Goal: Task Accomplishment & Management: Manage account settings

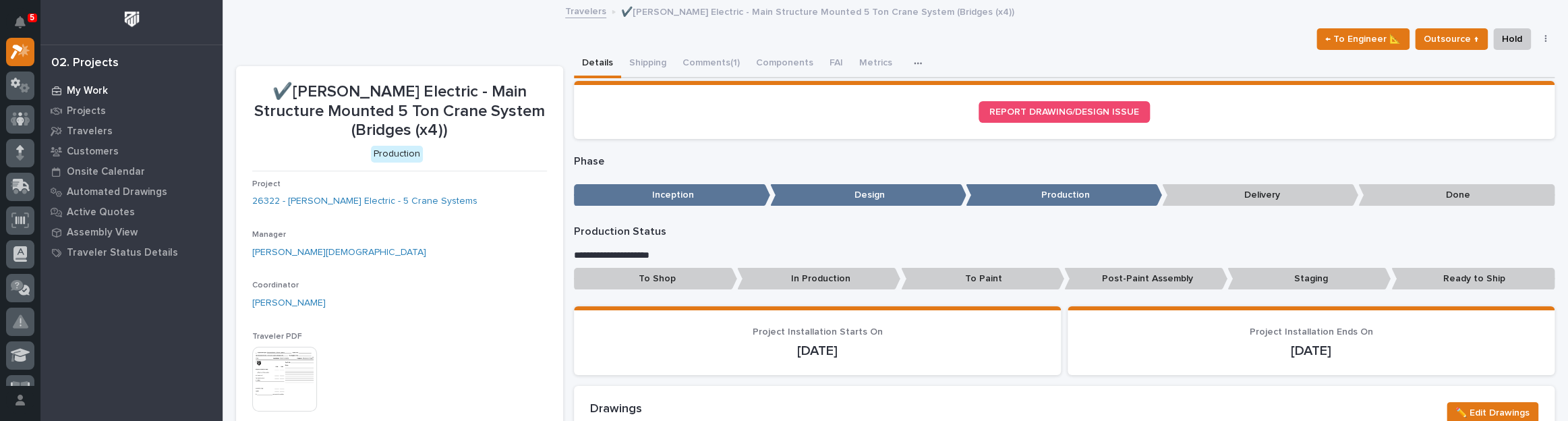
click at [80, 81] on div "My Work" at bounding box center [131, 90] width 175 height 19
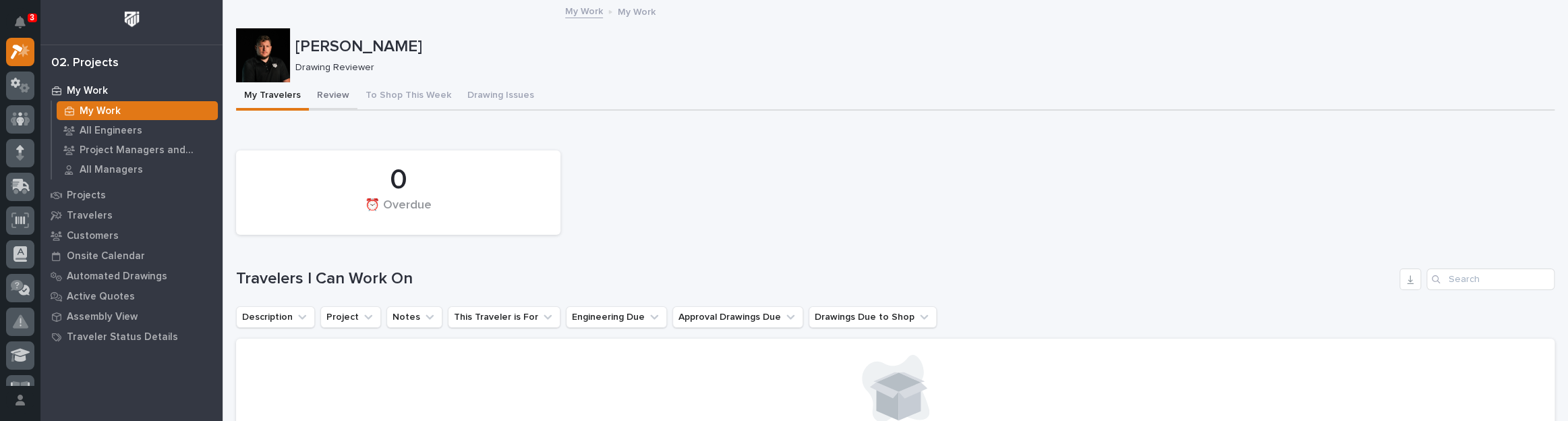
click at [313, 89] on button "Review" at bounding box center [333, 96] width 48 height 28
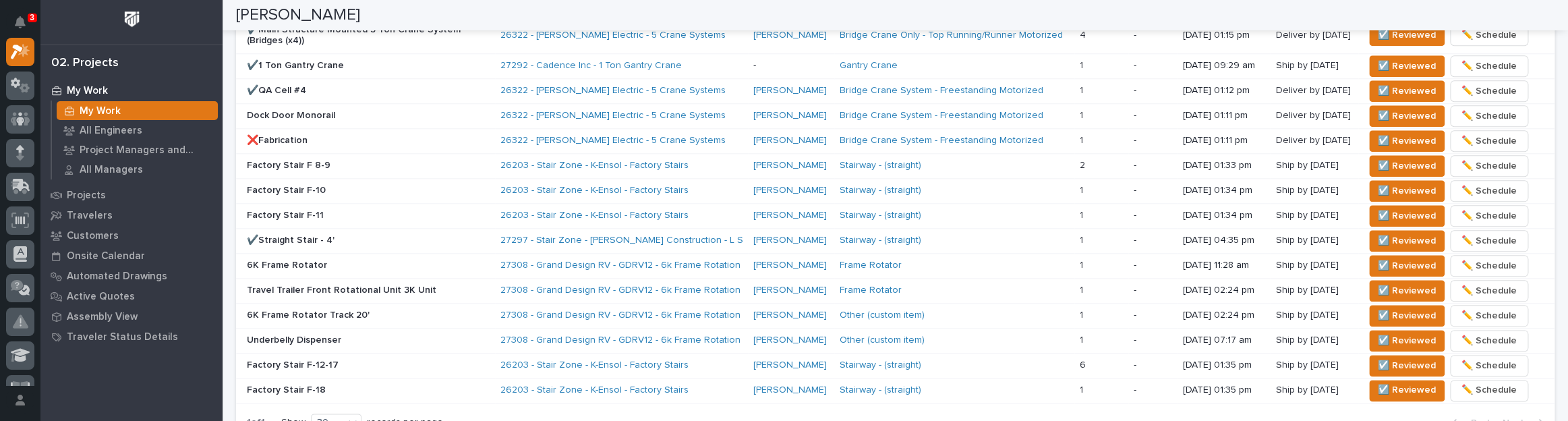
scroll to position [920, 0]
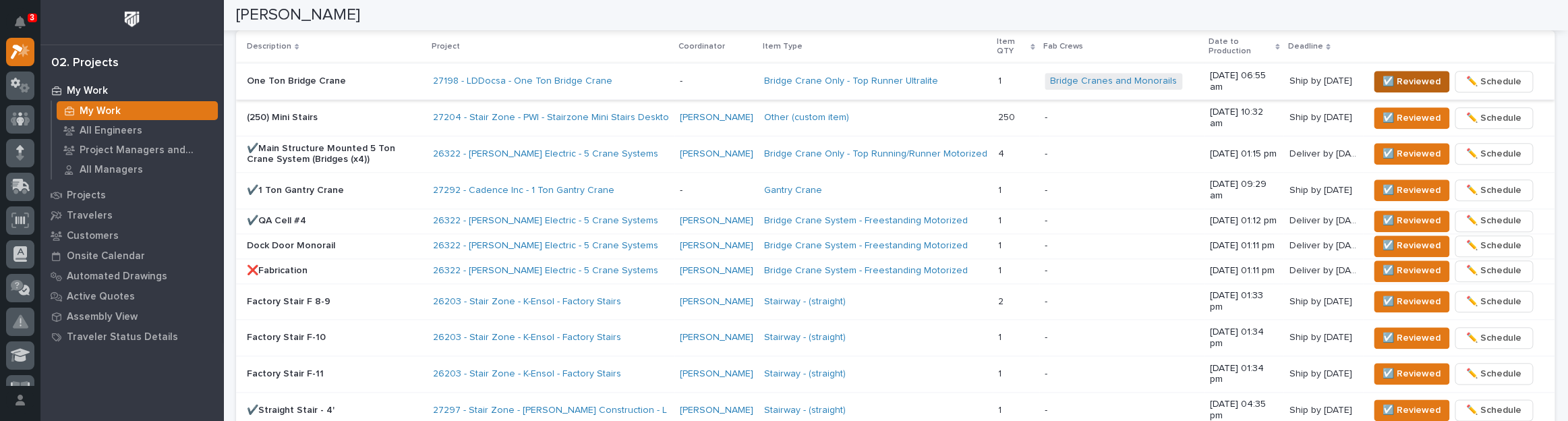
click at [1422, 78] on span "☑️ Reviewed" at bounding box center [1412, 81] width 58 height 16
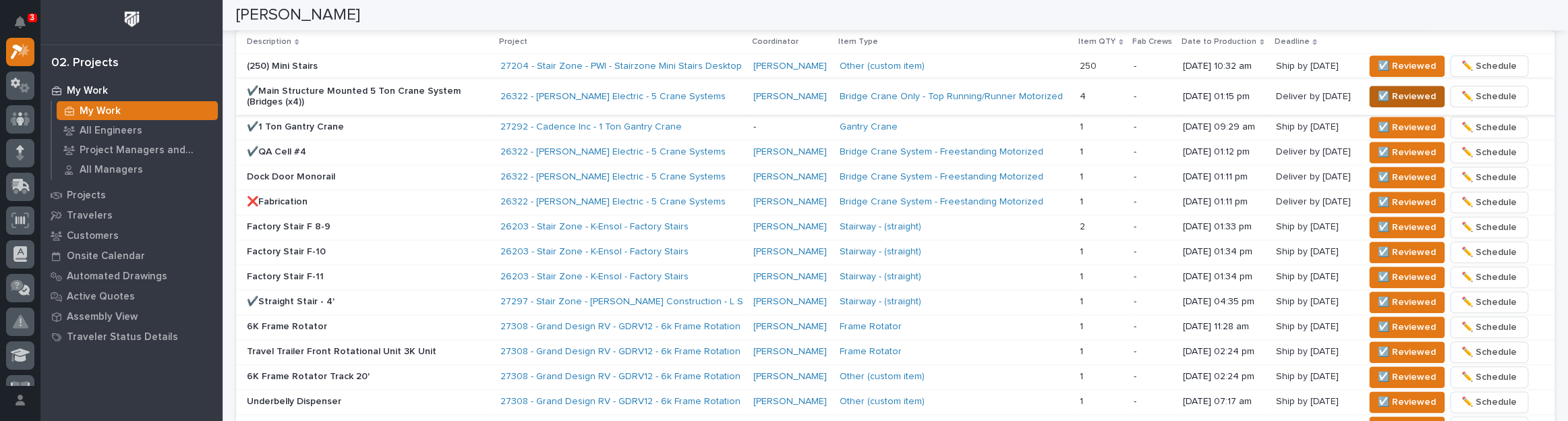
click at [1414, 93] on span "☑️ Reviewed" at bounding box center [1407, 97] width 58 height 16
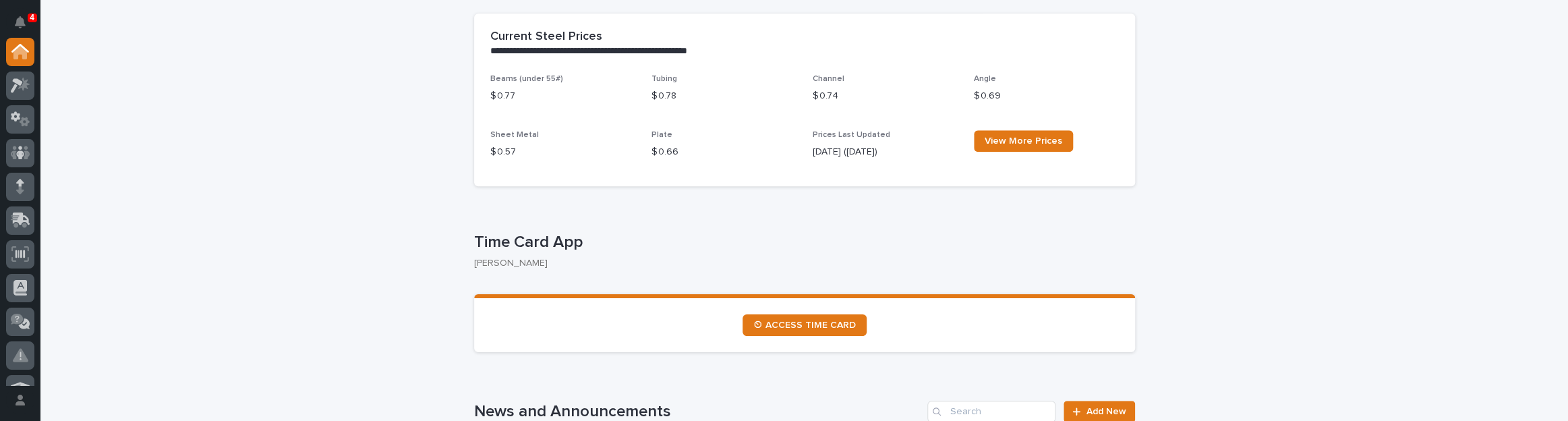
scroll to position [613, 0]
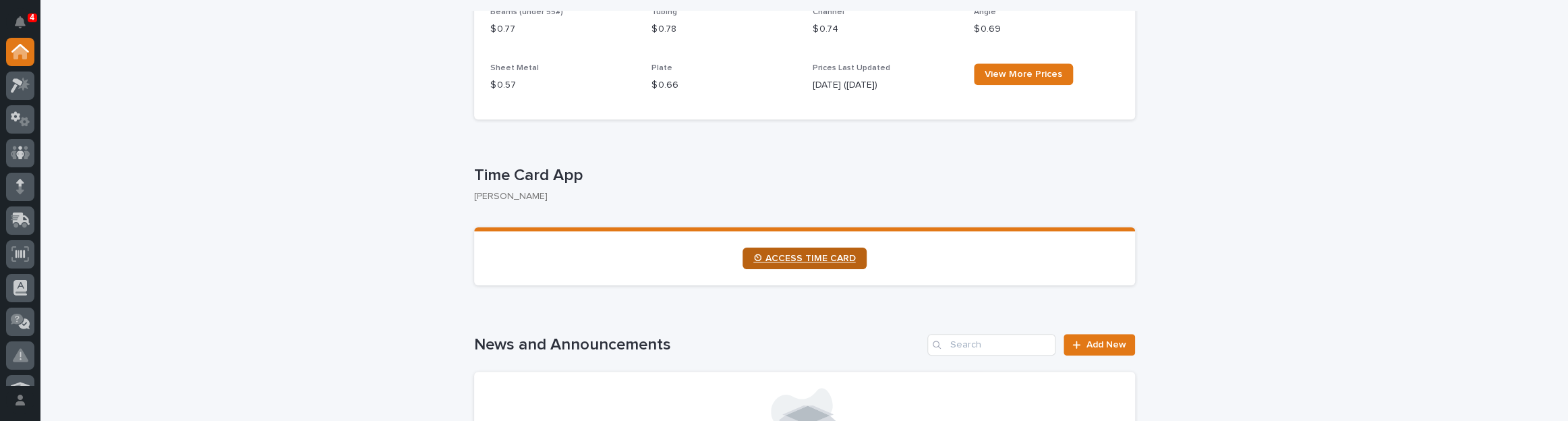
drag, startPoint x: 796, startPoint y: 278, endPoint x: 808, endPoint y: 263, distance: 19.2
click at [796, 278] on section "⏲ ACCESS TIME CARD" at bounding box center [804, 256] width 661 height 58
click at [808, 263] on link "⏲ ACCESS TIME CARD" at bounding box center [805, 259] width 124 height 22
